Goal: Download file/media

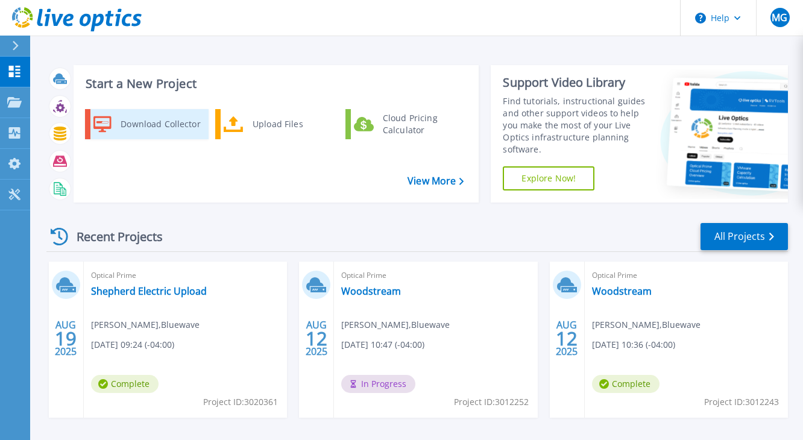
click at [144, 124] on div "Download Collector" at bounding box center [160, 124] width 91 height 24
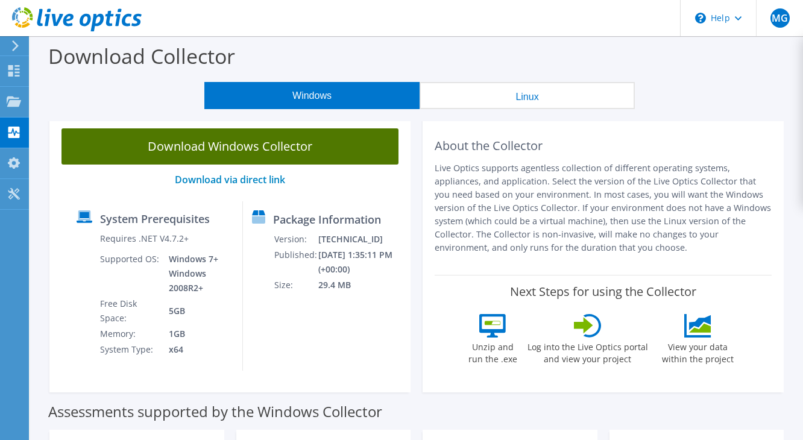
click at [231, 144] on link "Download Windows Collector" at bounding box center [230, 146] width 337 height 36
